Goal: Information Seeking & Learning: Find specific page/section

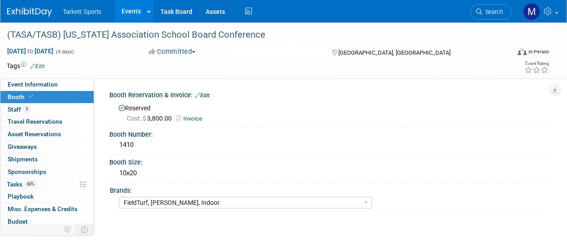
select select "FieldTurf, [PERSON_NAME], Indoor"
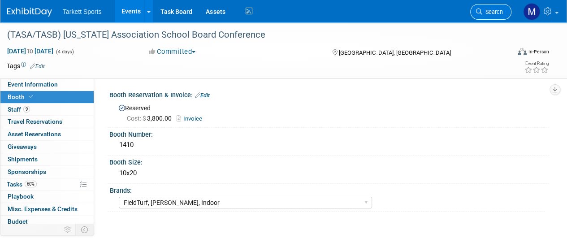
drag, startPoint x: 0, startPoint y: 0, endPoint x: 483, endPoint y: 11, distance: 483.3
click at [483, 11] on span "Search" at bounding box center [492, 12] width 21 height 7
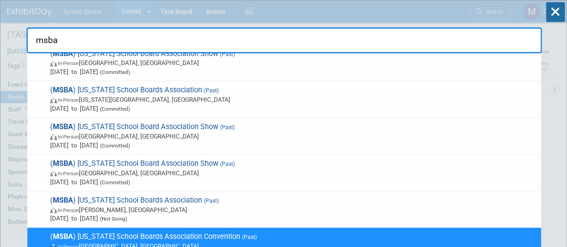
click at [201, 35] on input "msba" at bounding box center [283, 40] width 515 height 26
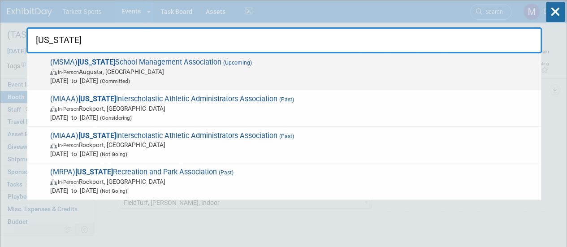
type input "[US_STATE]"
click at [193, 73] on span "In-Person [PERSON_NAME], [GEOGRAPHIC_DATA]" at bounding box center [293, 71] width 486 height 9
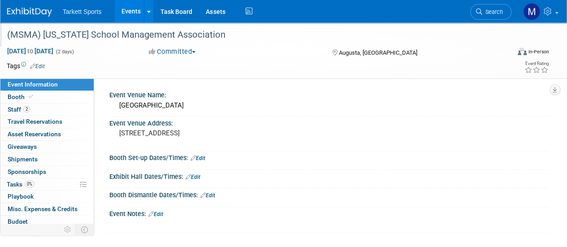
click at [138, 27] on div "(MSMA) [US_STATE] School Management Association" at bounding box center [253, 35] width 499 height 16
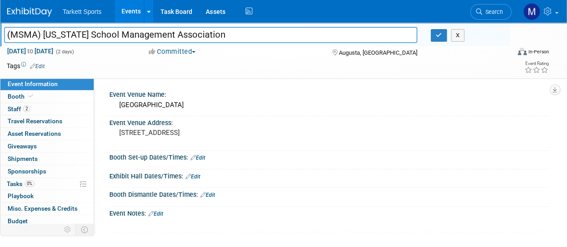
click at [139, 31] on input "(MSMA) [US_STATE] School Management Association" at bounding box center [210, 35] width 413 height 16
